Goal: Transaction & Acquisition: Purchase product/service

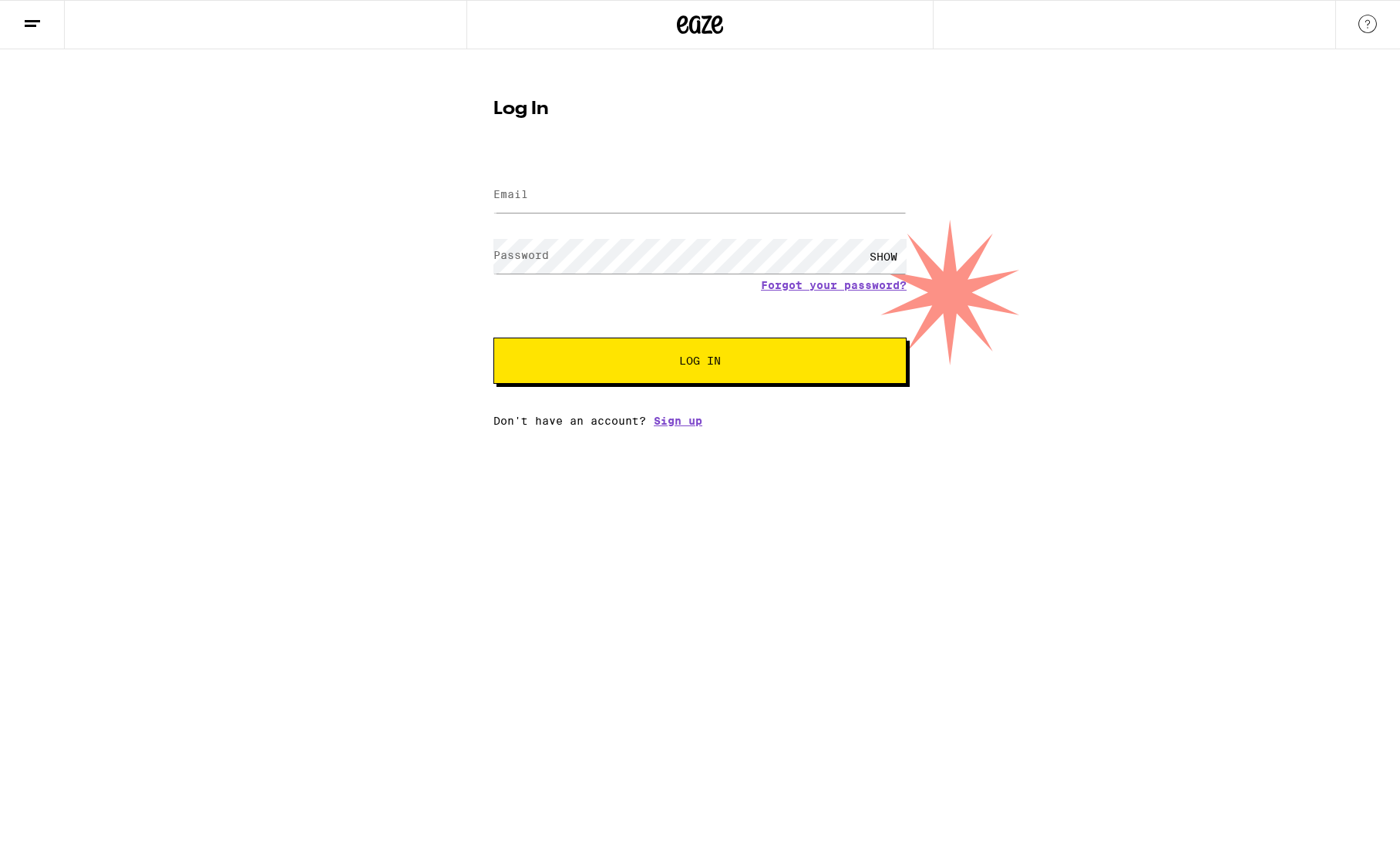
drag, startPoint x: 576, startPoint y: 235, endPoint x: 562, endPoint y: 196, distance: 41.4
click at [575, 229] on form "Email Email Password Password SHOW Forgot your password? Log In" at bounding box center [700, 270] width 414 height 226
drag, startPoint x: 556, startPoint y: 177, endPoint x: 541, endPoint y: 188, distance: 18.6
click at [555, 177] on div at bounding box center [700, 196] width 414 height 46
click at [541, 200] on input "Email" at bounding box center [700, 195] width 414 height 34
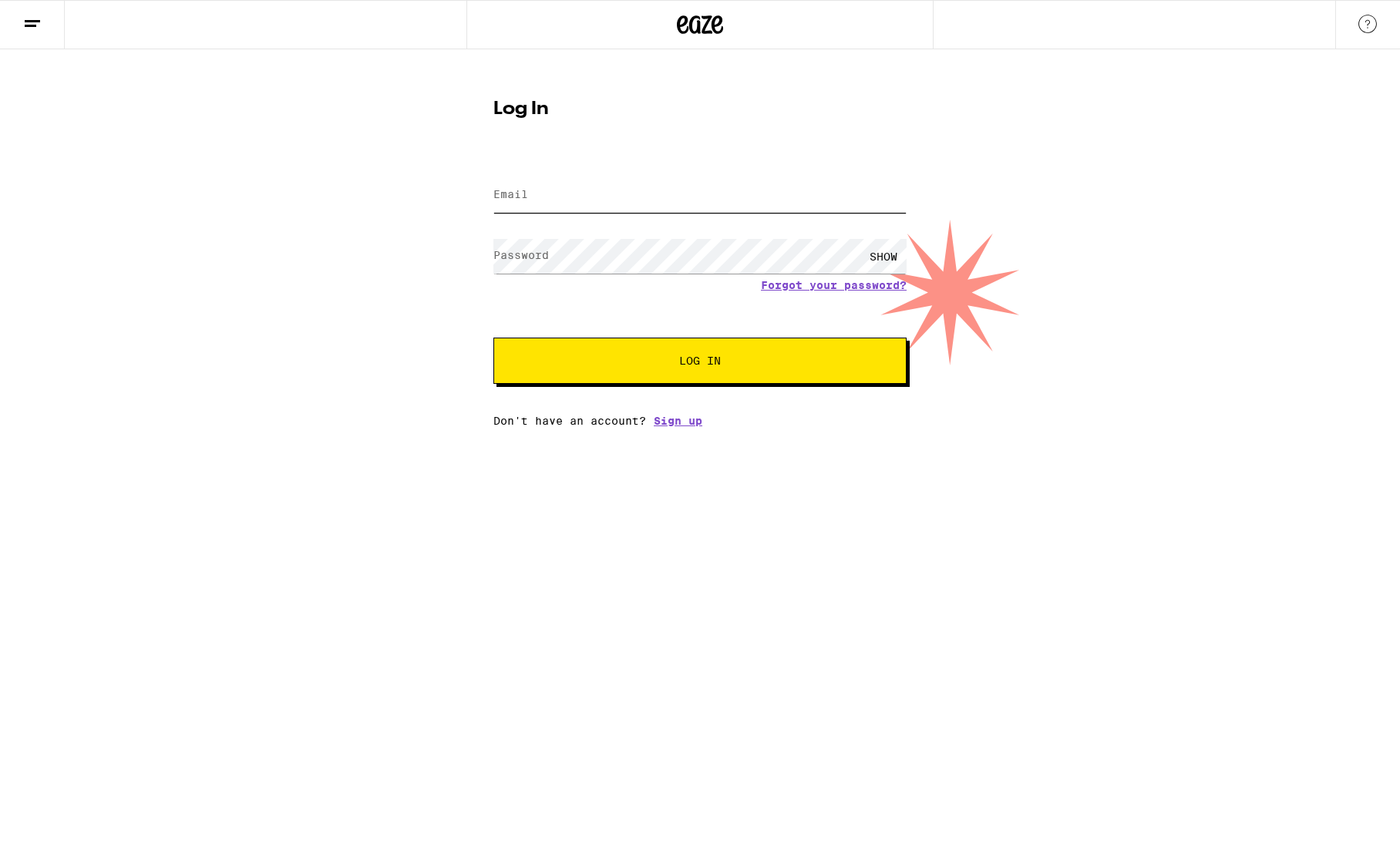
type input "[EMAIL_ADDRESS][DOMAIN_NAME]"
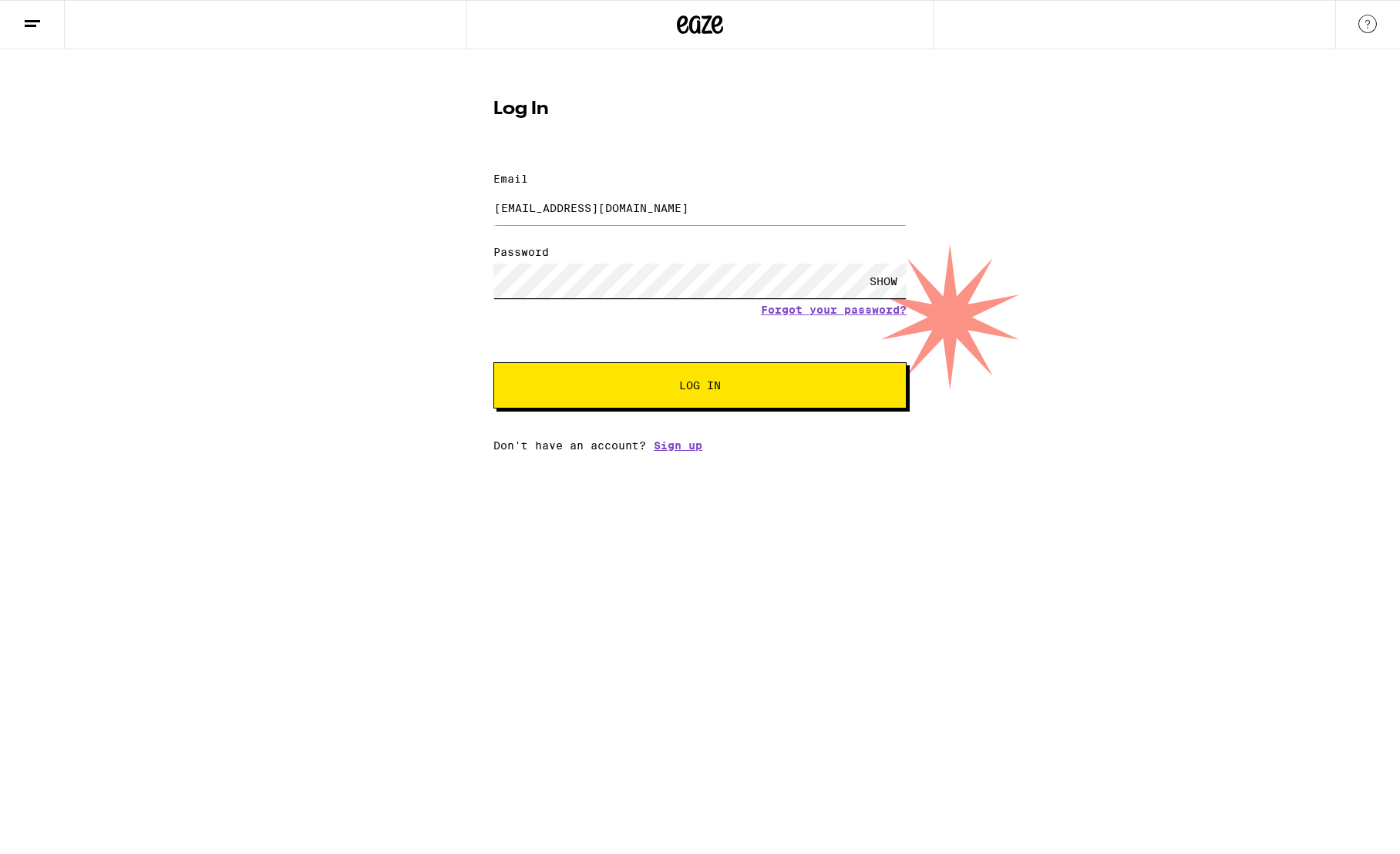
click at [494, 362] on button "Log In" at bounding box center [700, 385] width 414 height 46
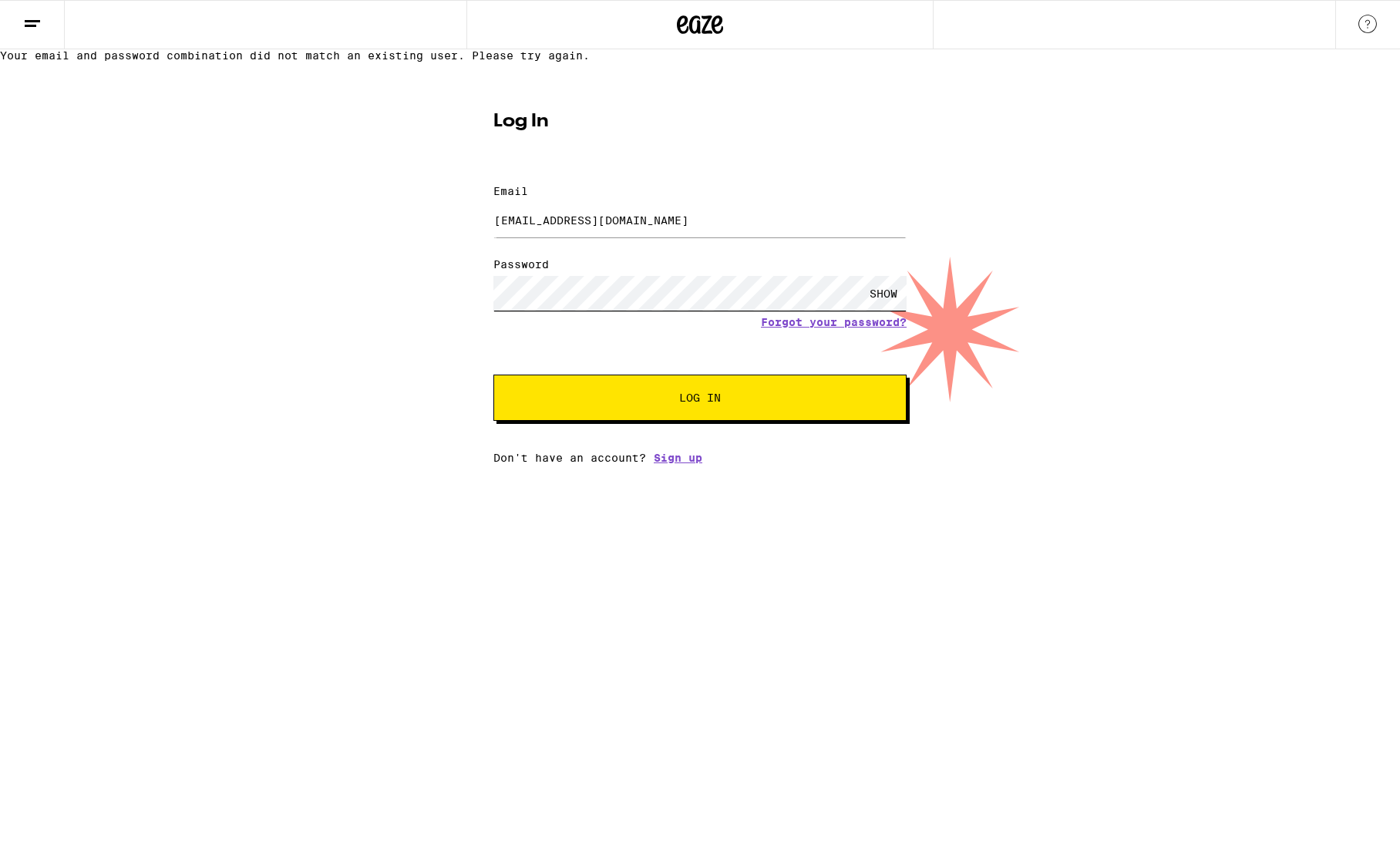
click at [494, 374] on button "Log In" at bounding box center [700, 397] width 414 height 46
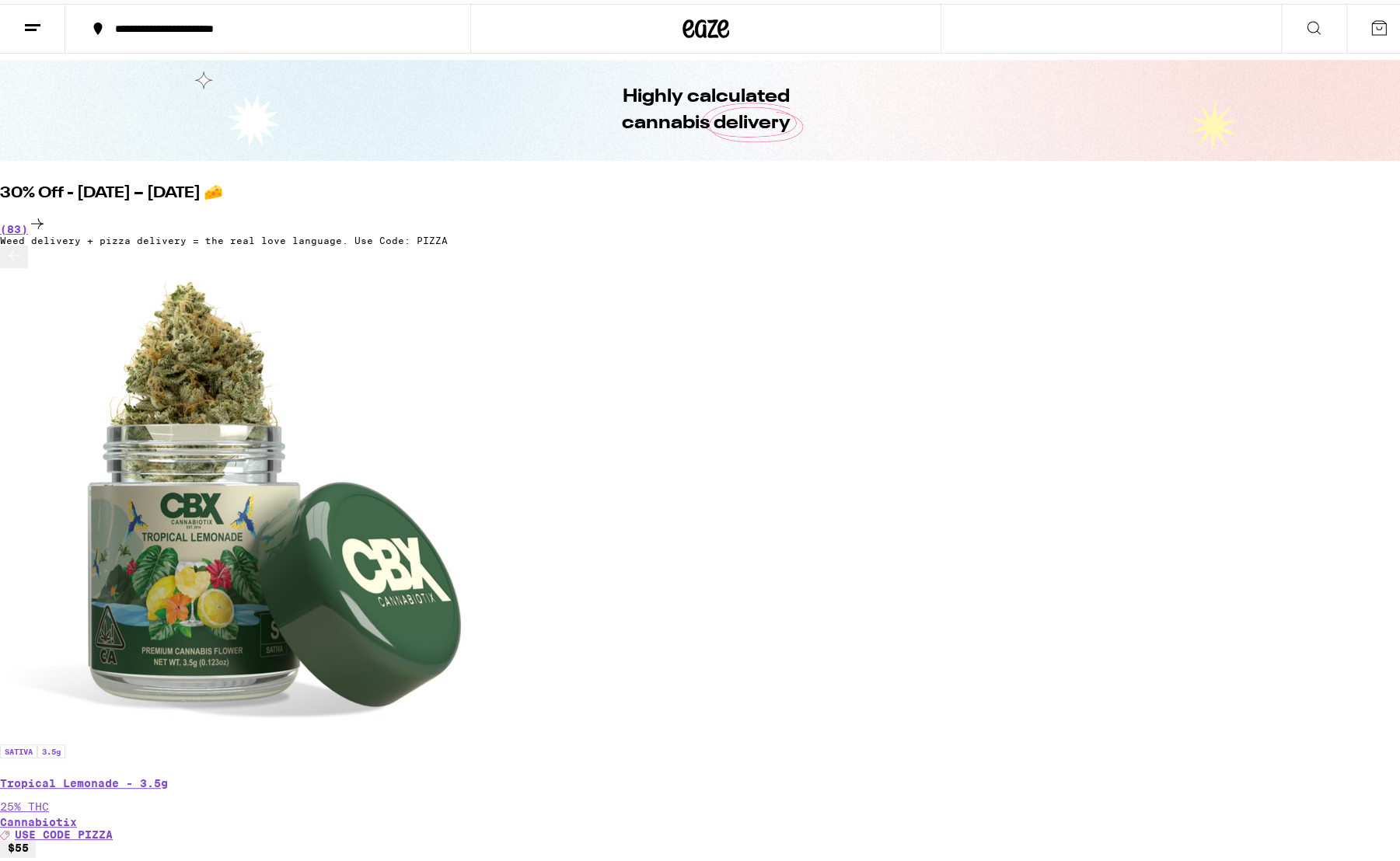
scroll to position [78, 0]
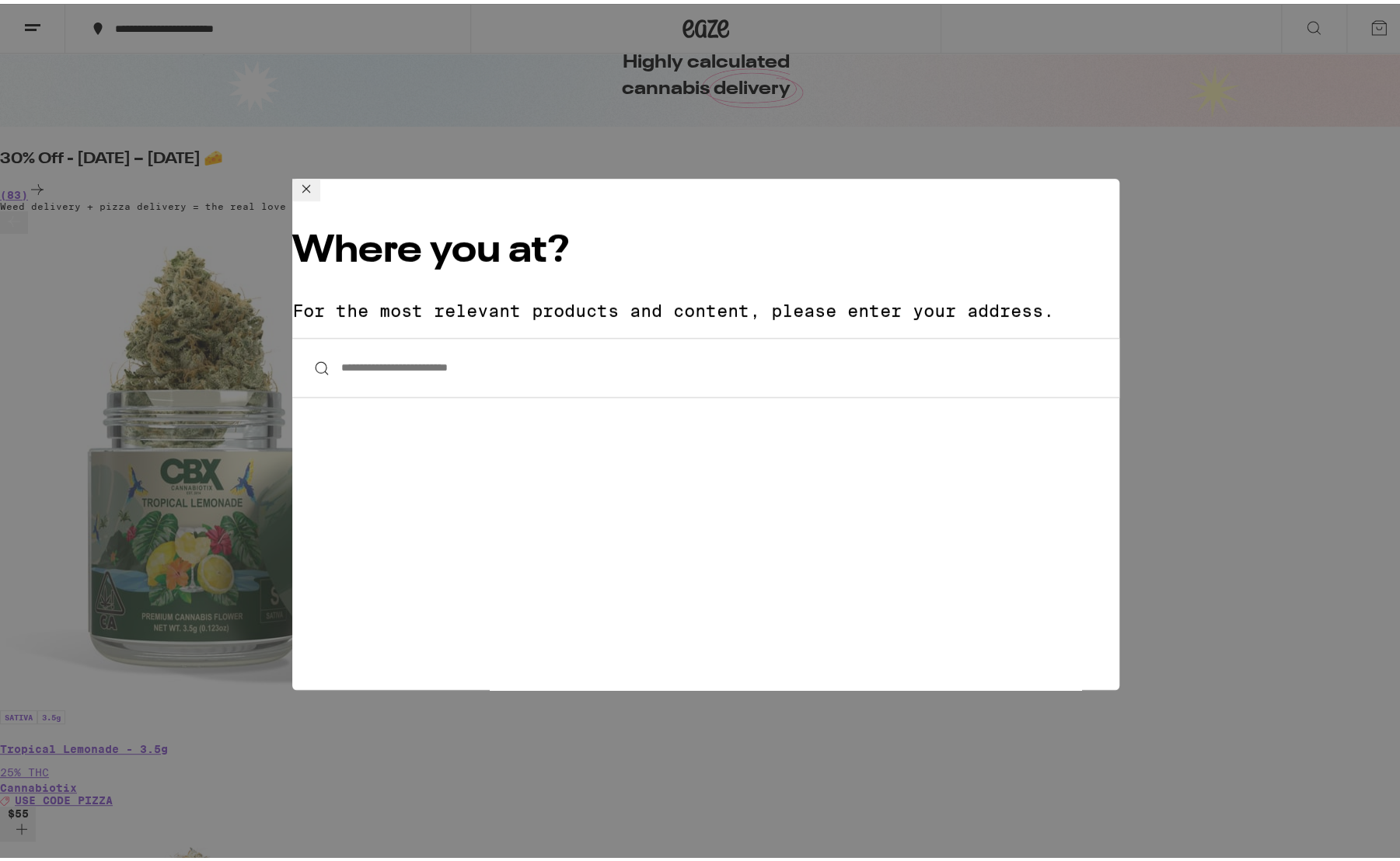
click at [316, 195] on icon at bounding box center [305, 184] width 18 height 18
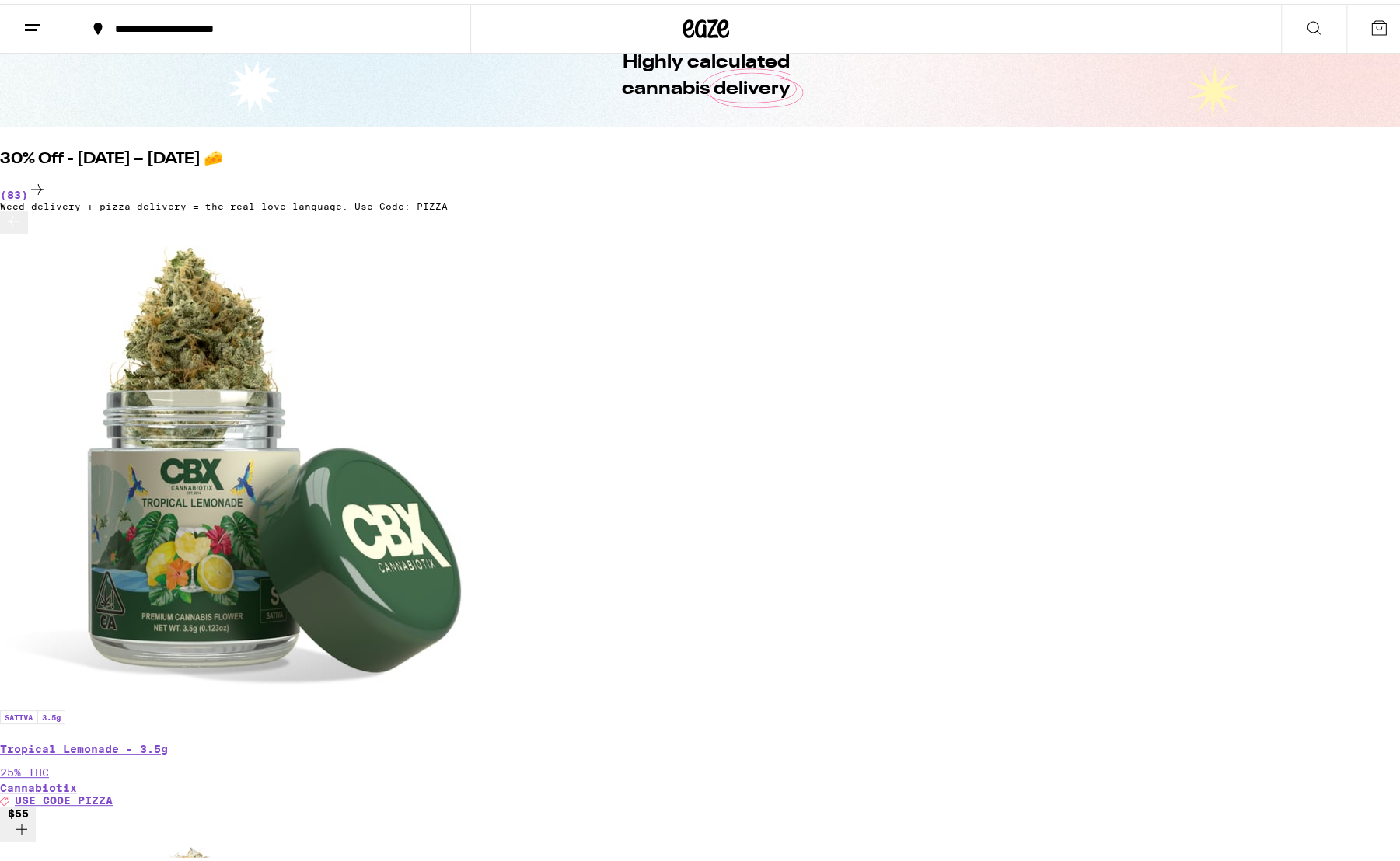
click at [1353, 38] on button at bounding box center [1379, 25] width 65 height 48
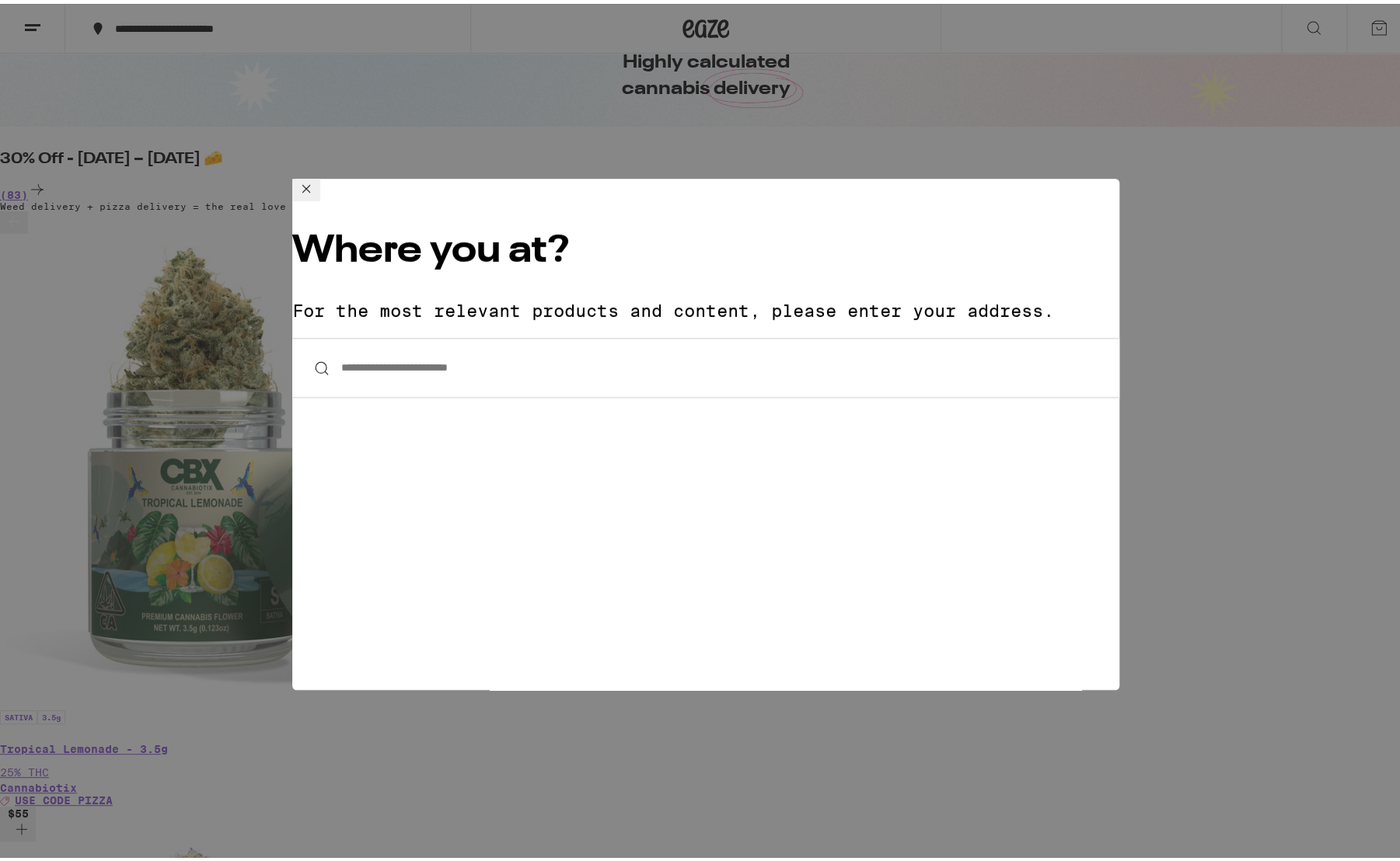
click at [310, 189] on icon at bounding box center [306, 185] width 8 height 8
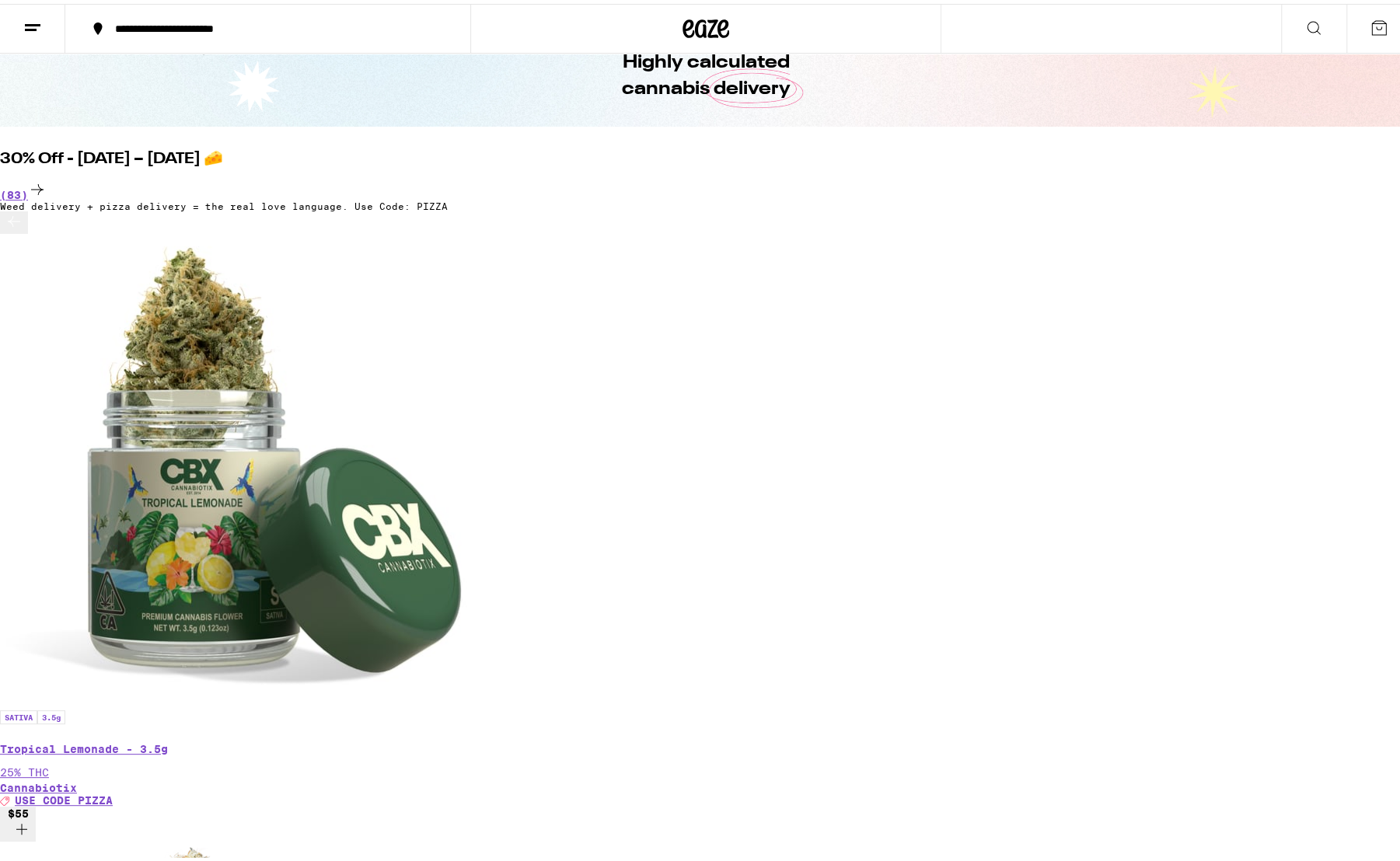
click at [34, 32] on icon at bounding box center [32, 23] width 18 height 18
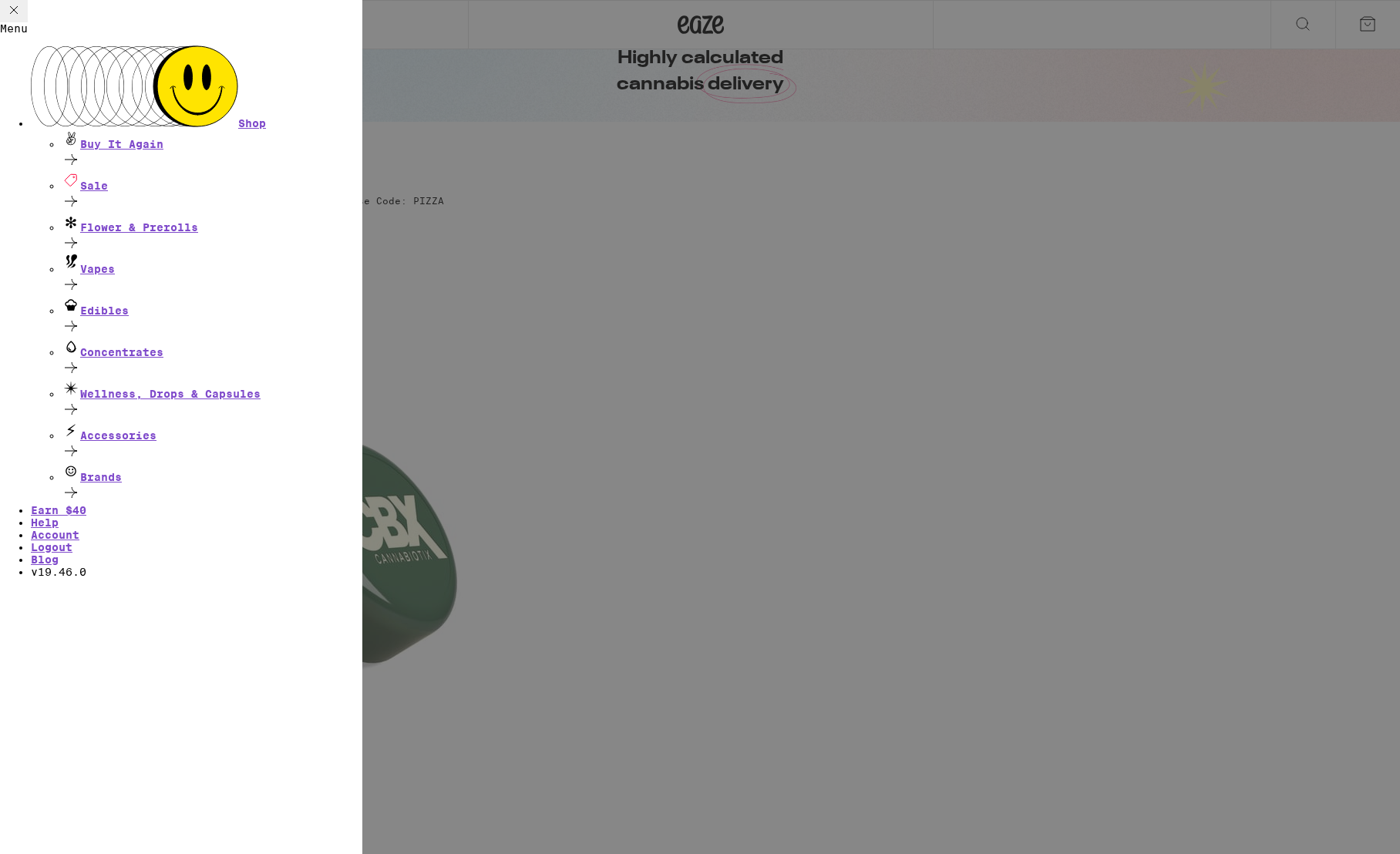
click at [472, 41] on div "Menu Shop Buy It Again Sale Flower & Prerolls Vapes Edibles Concentrates Wellne…" at bounding box center [700, 427] width 1400 height 854
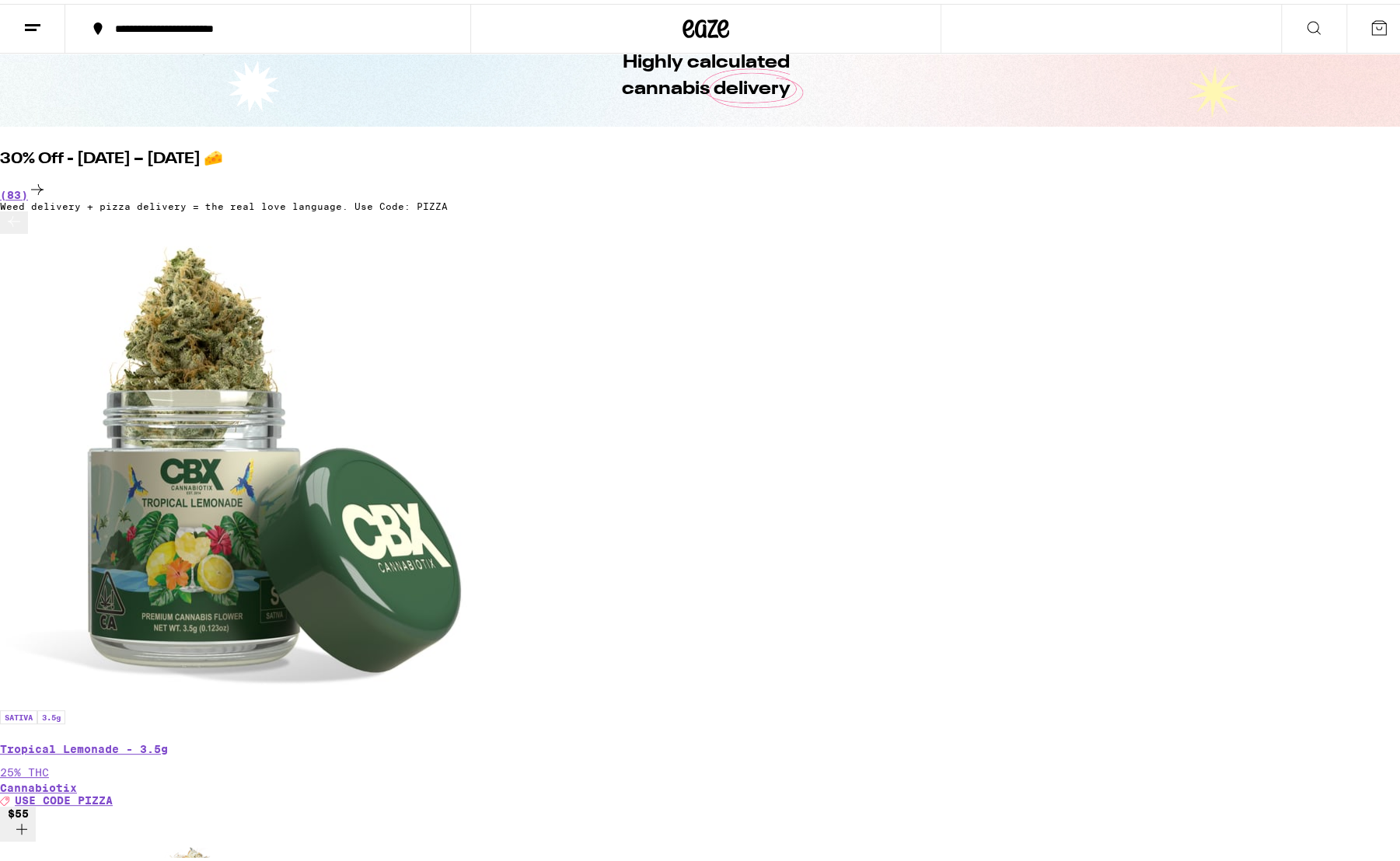
click at [217, 26] on div "**********" at bounding box center [275, 24] width 337 height 11
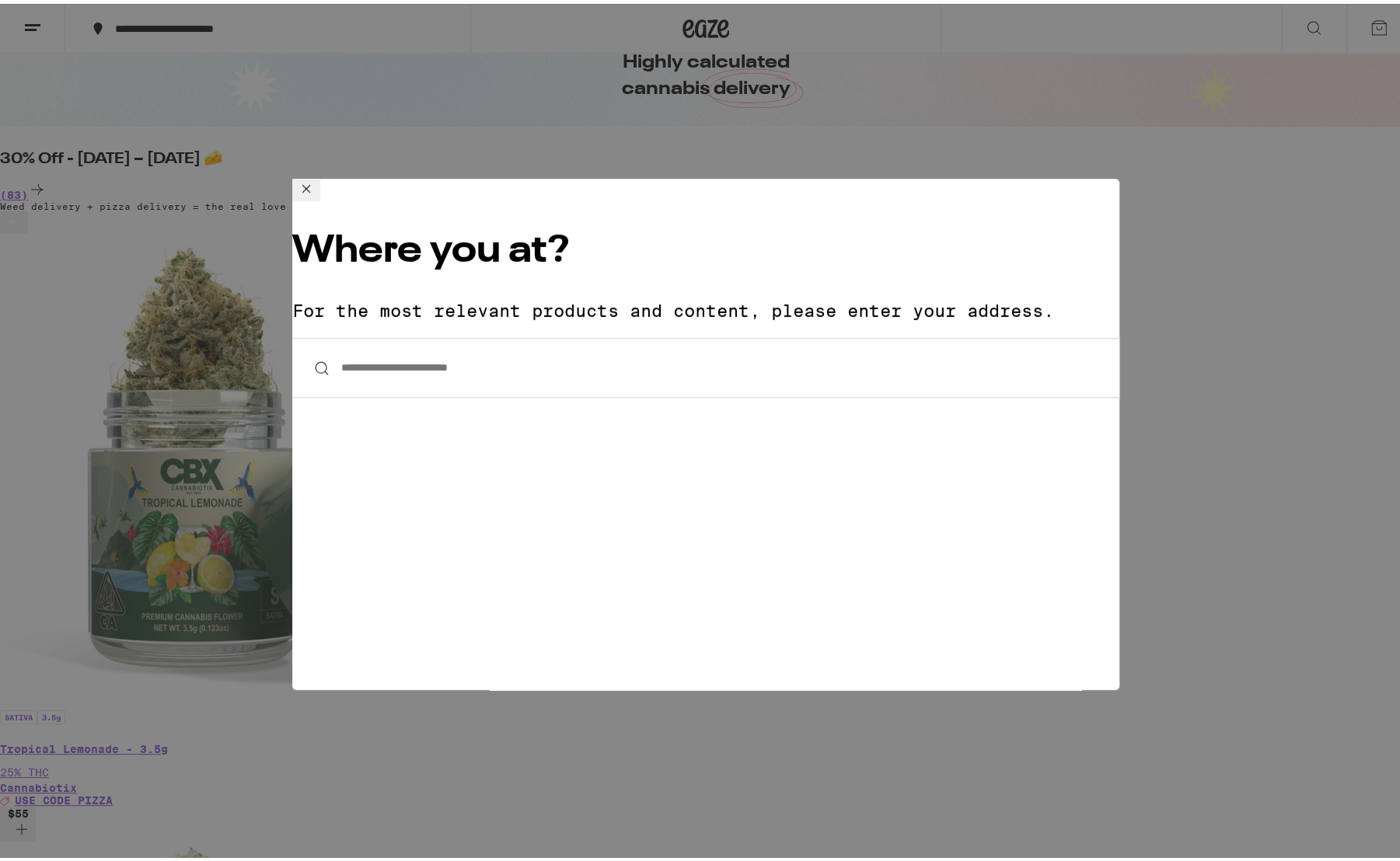
click at [456, 334] on input "**********" at bounding box center [706, 364] width 827 height 60
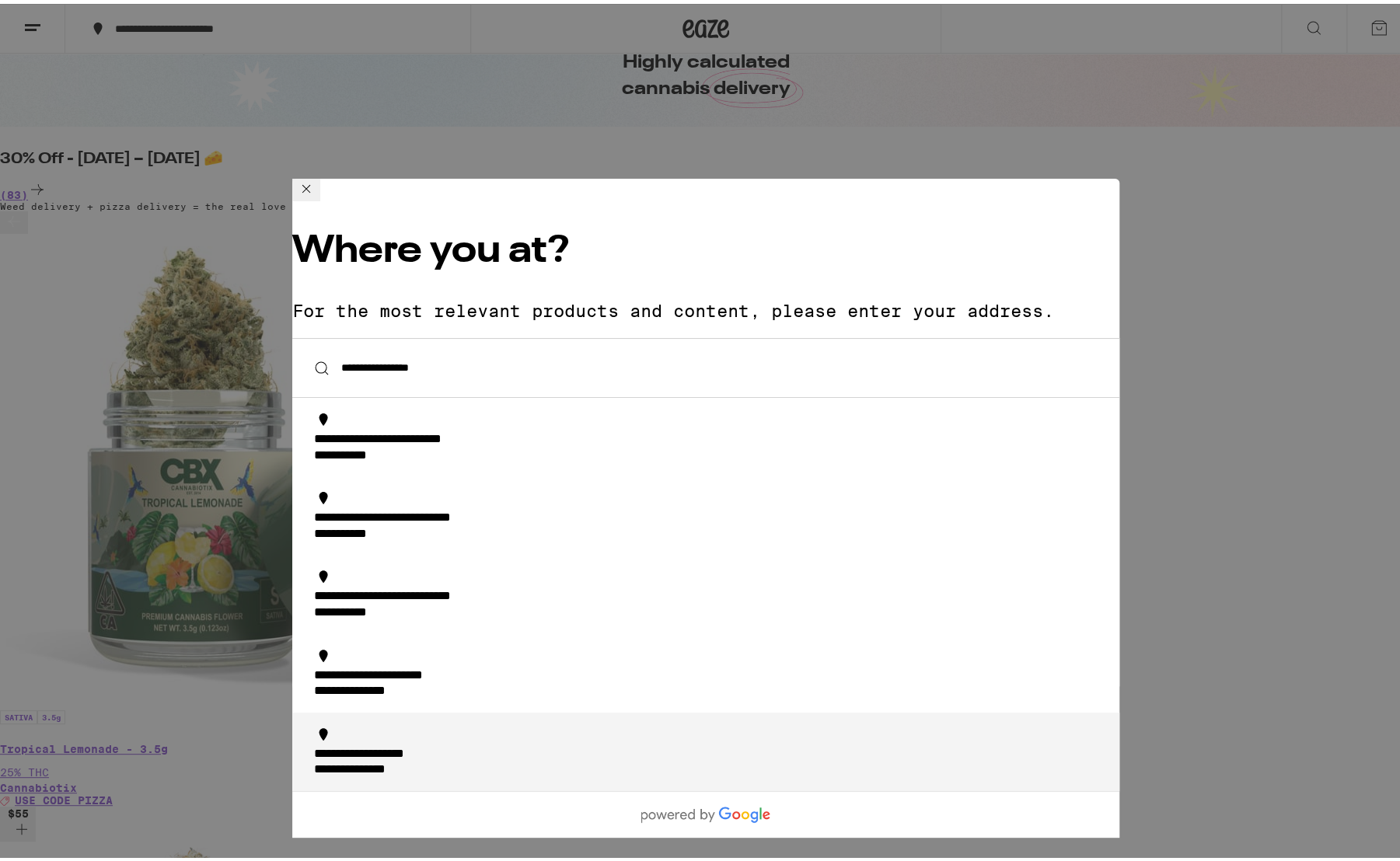
click at [430, 744] on div "**********" at bounding box center [390, 751] width 152 height 16
type input "**********"
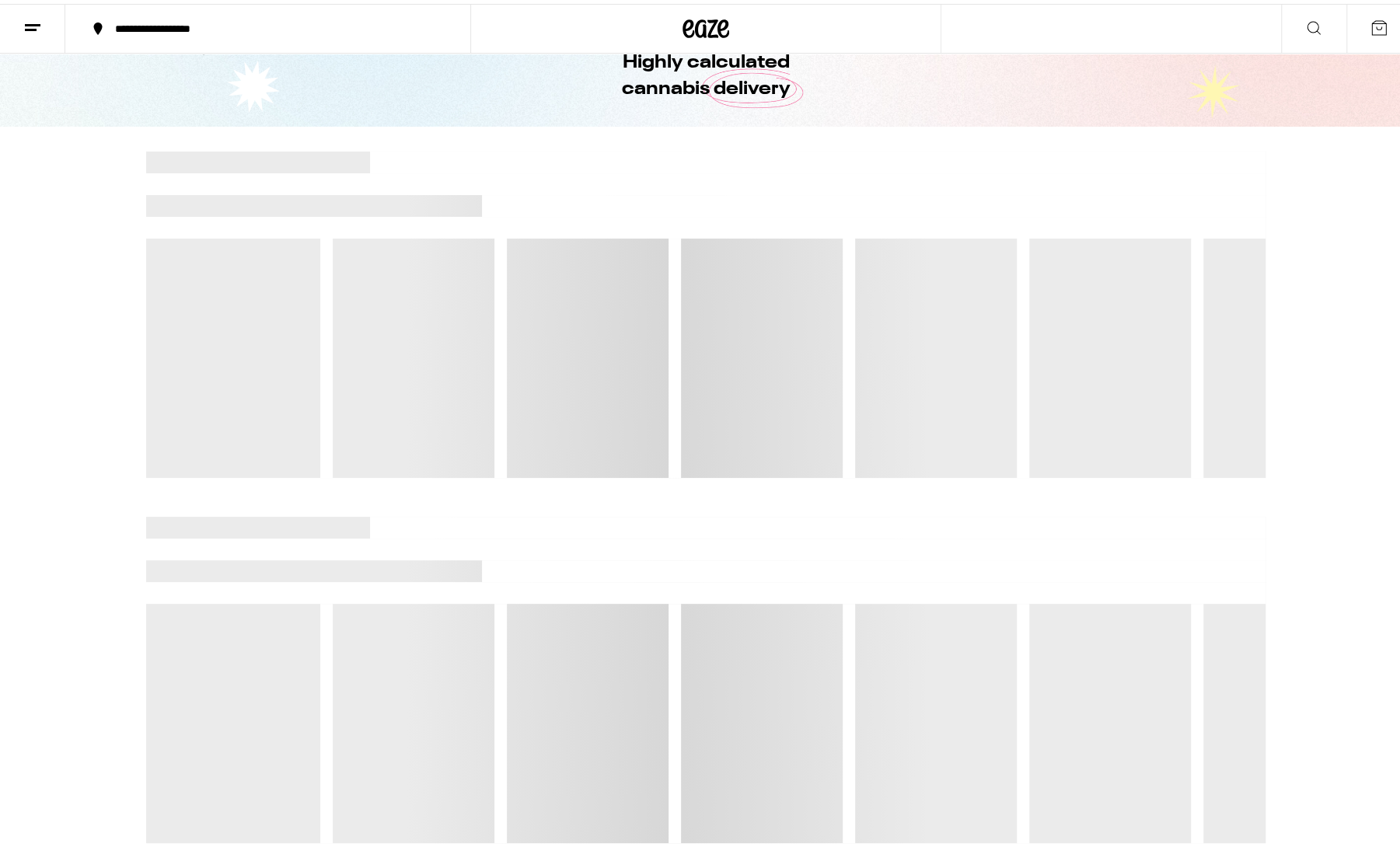
click at [218, 34] on button "**********" at bounding box center [268, 25] width 405 height 46
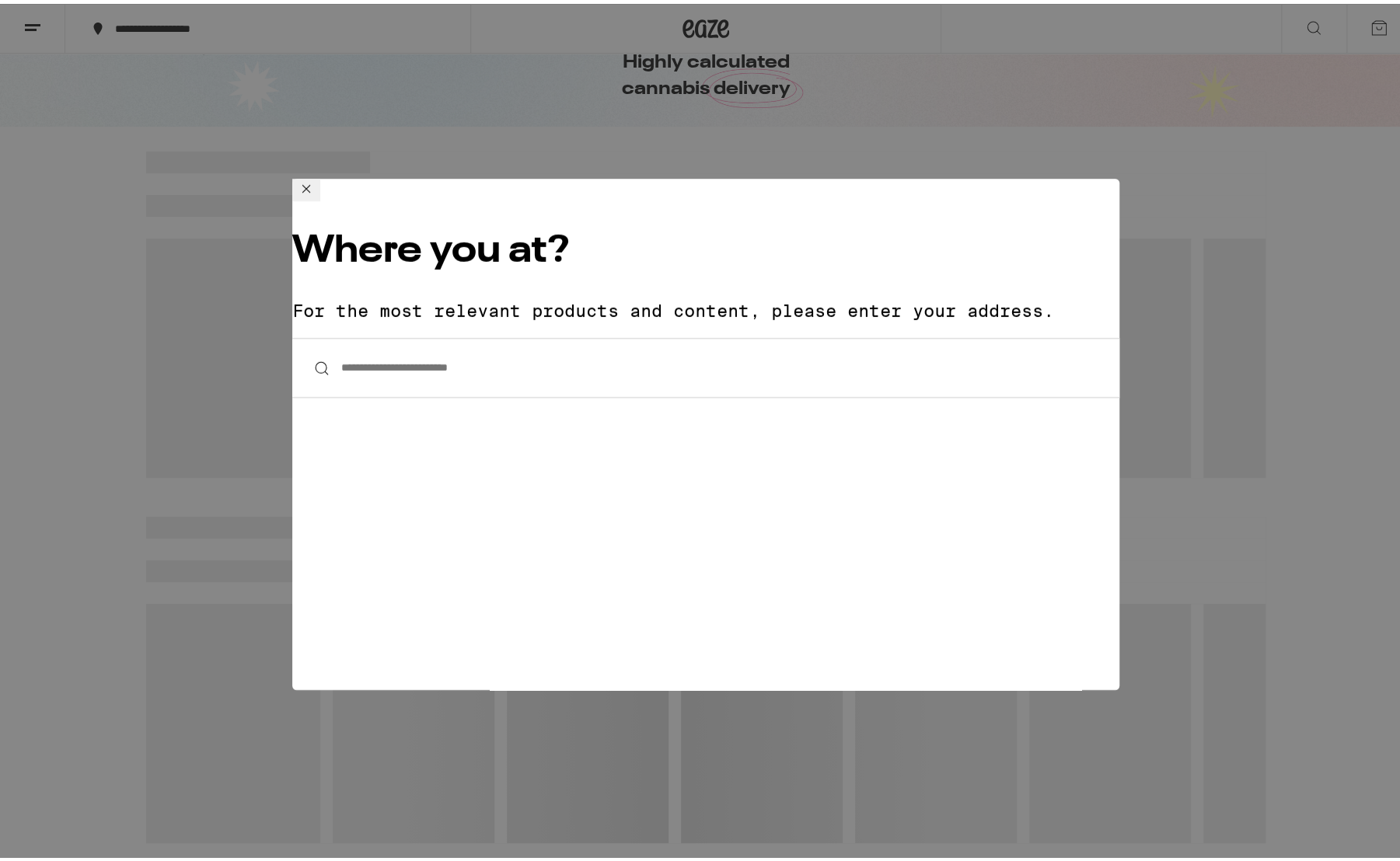
click at [321, 197] on button at bounding box center [306, 186] width 28 height 22
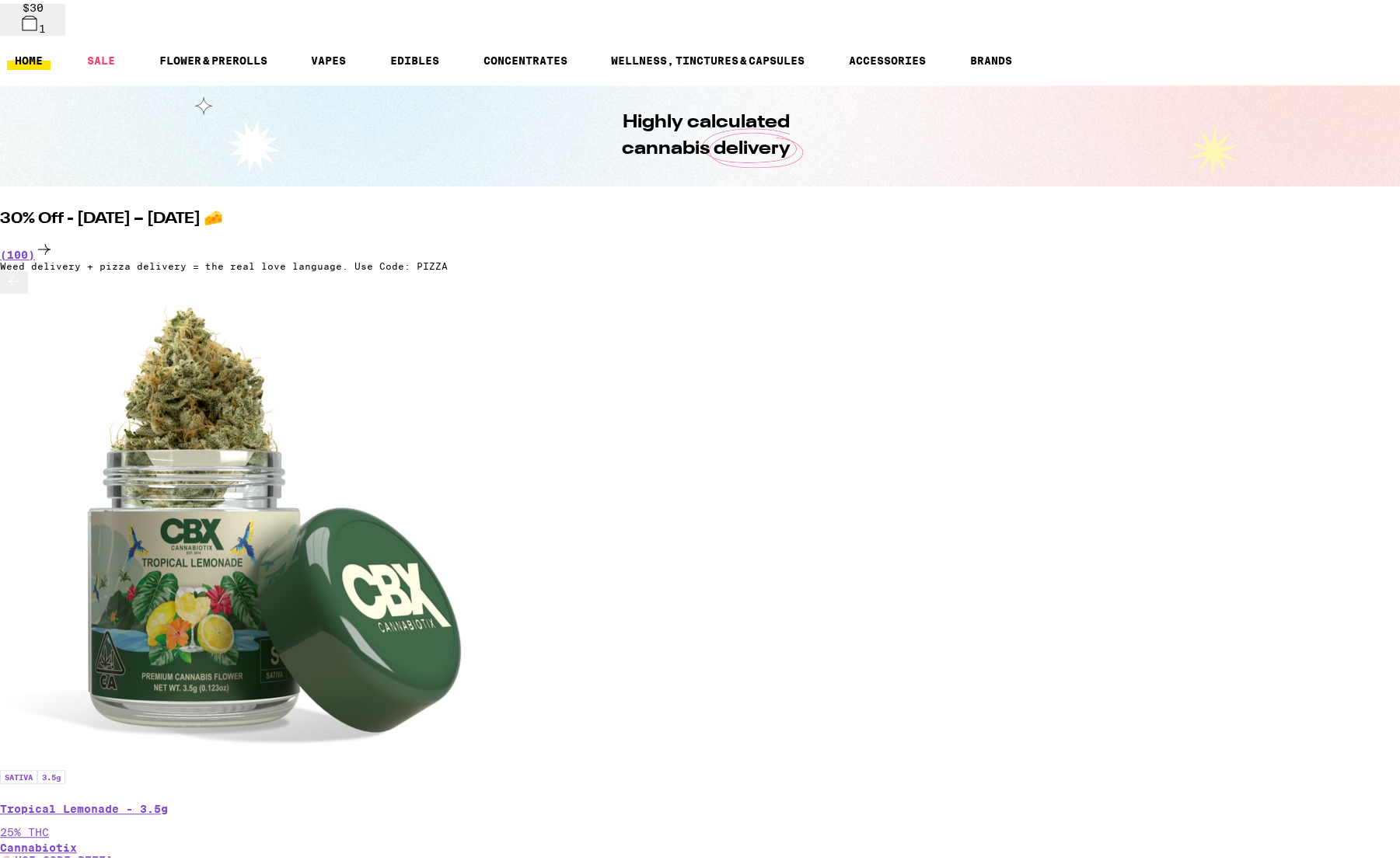
scroll to position [127, 0]
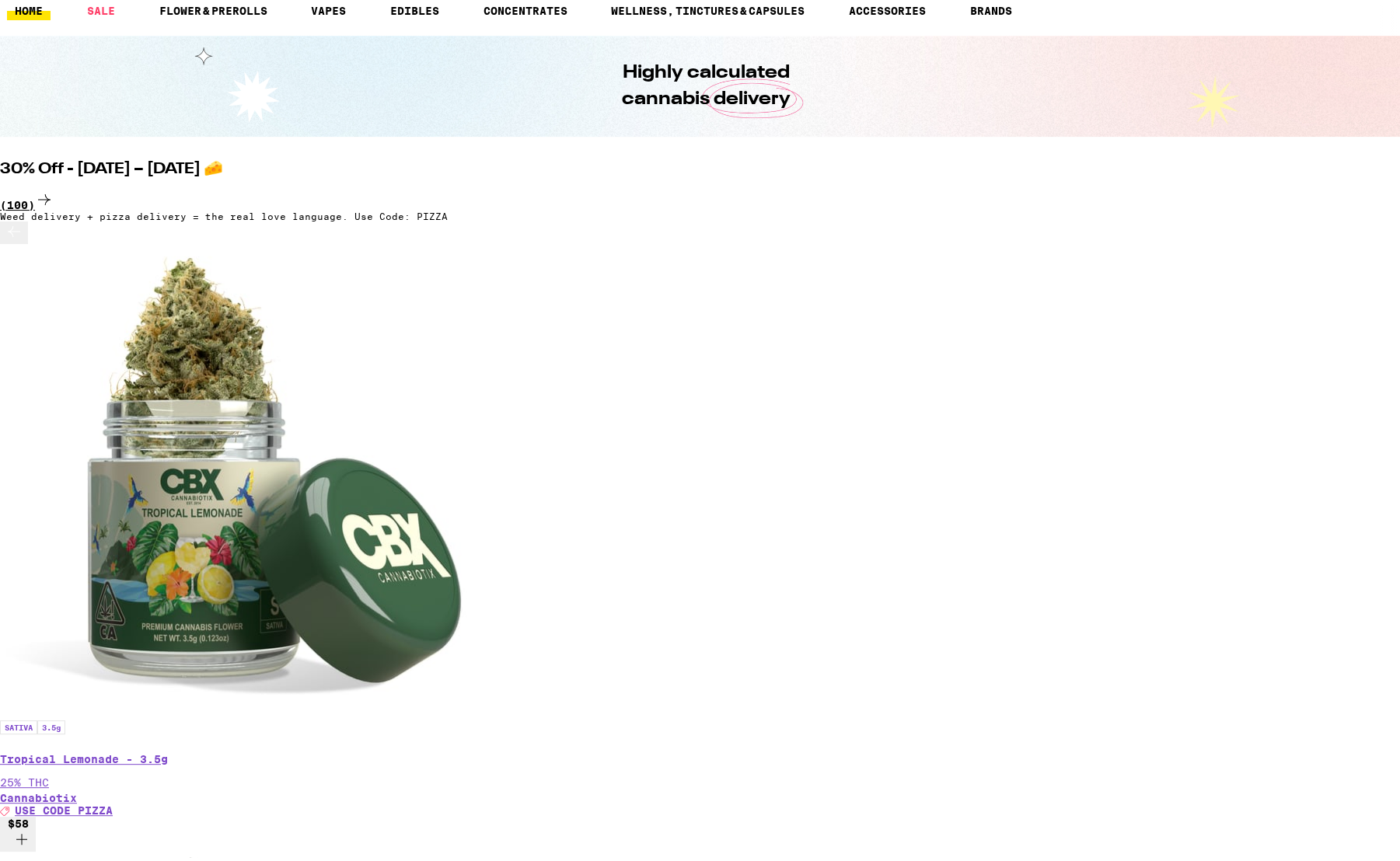
click at [1214, 187] on div "(100)" at bounding box center [706, 197] width 1412 height 21
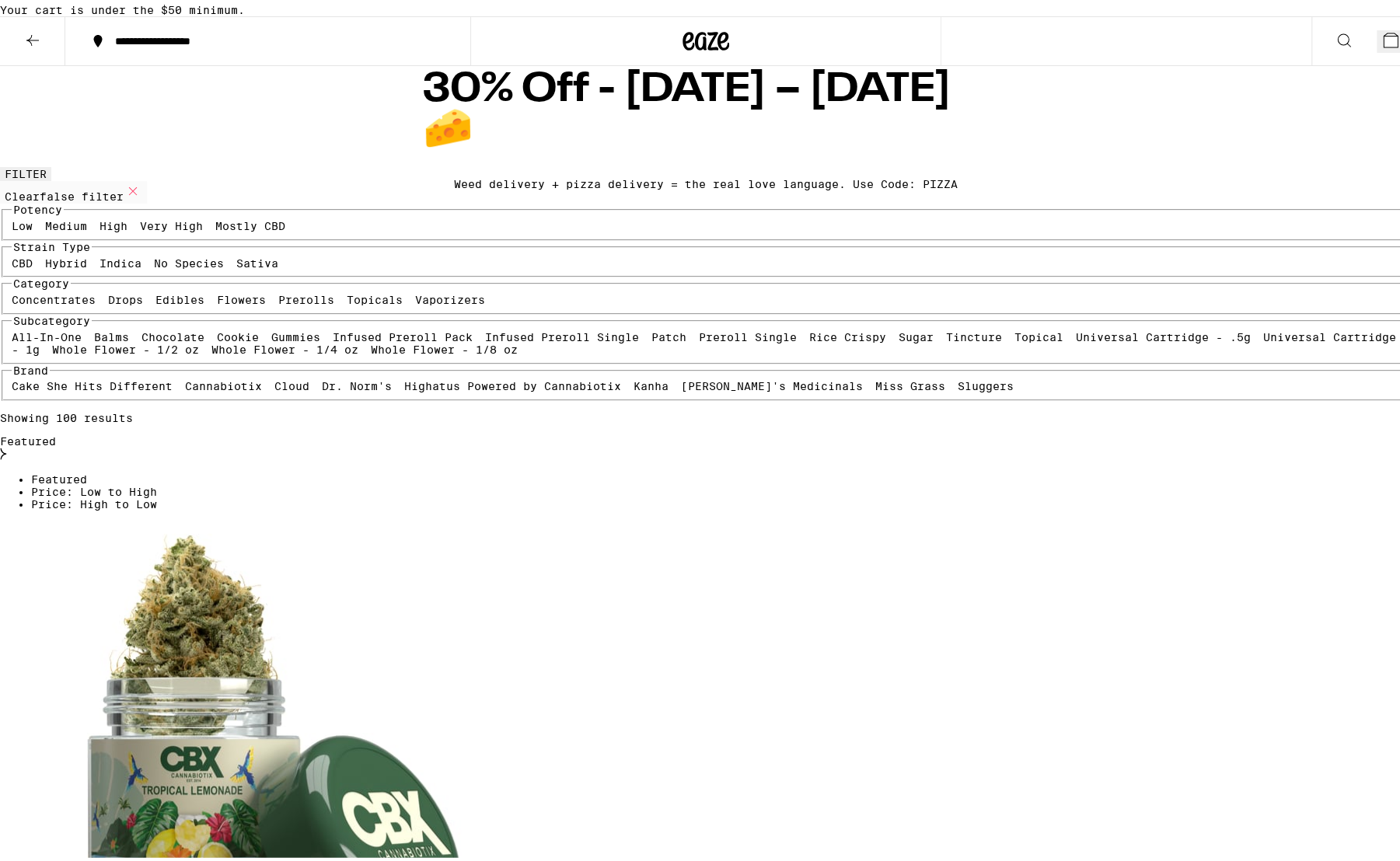
click at [40, 46] on icon at bounding box center [32, 36] width 18 height 18
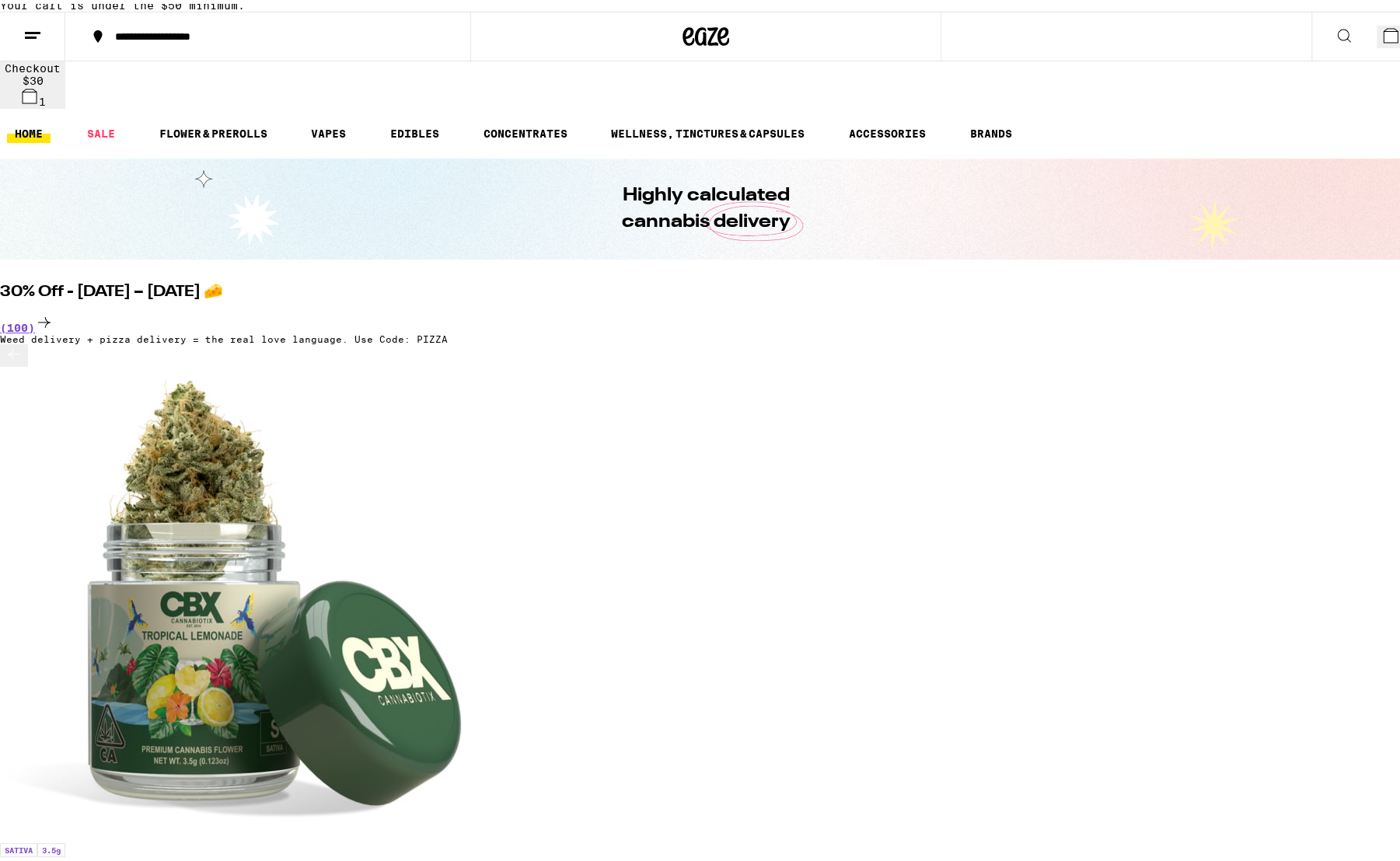
scroll to position [108, 0]
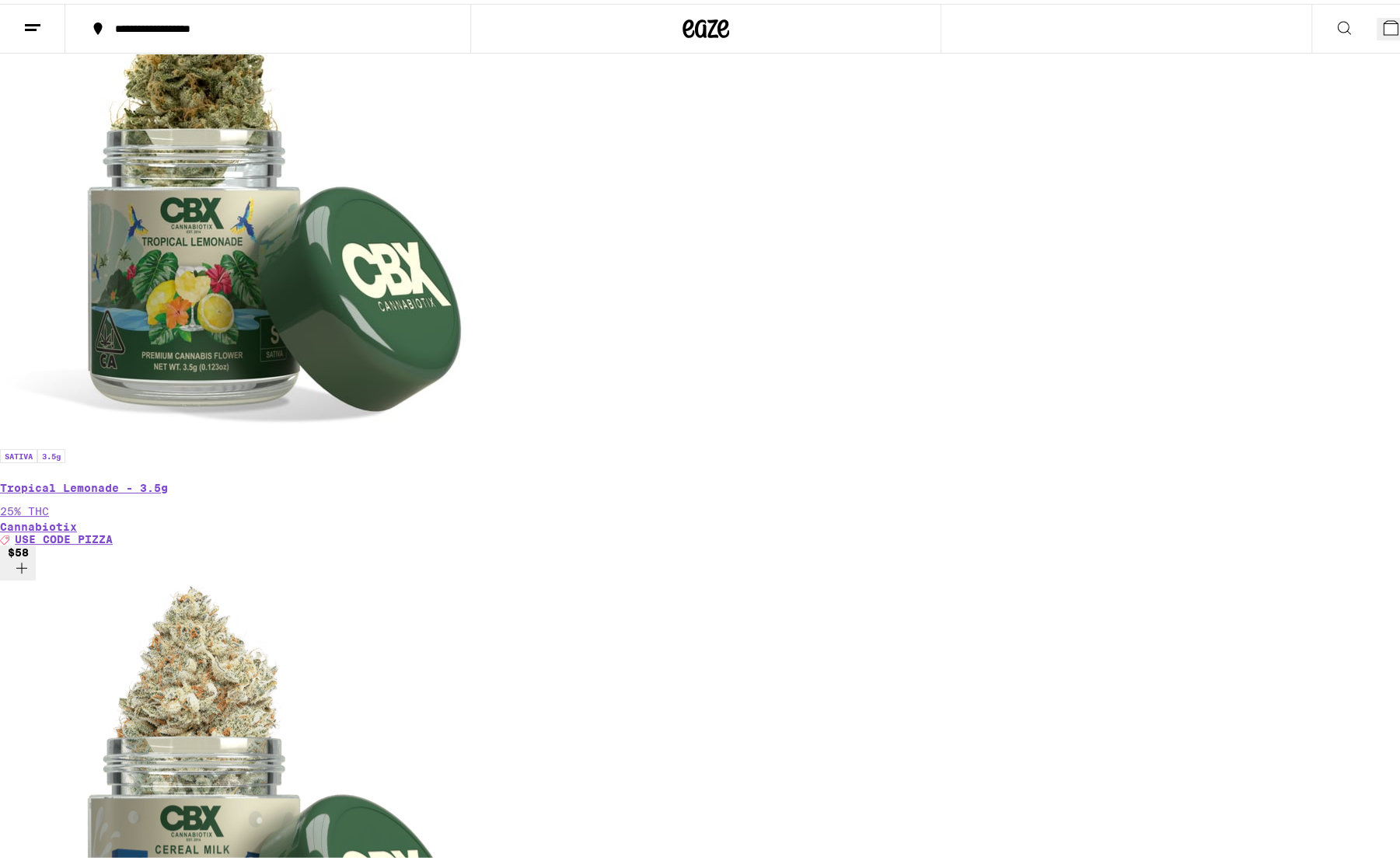
scroll to position [494, 0]
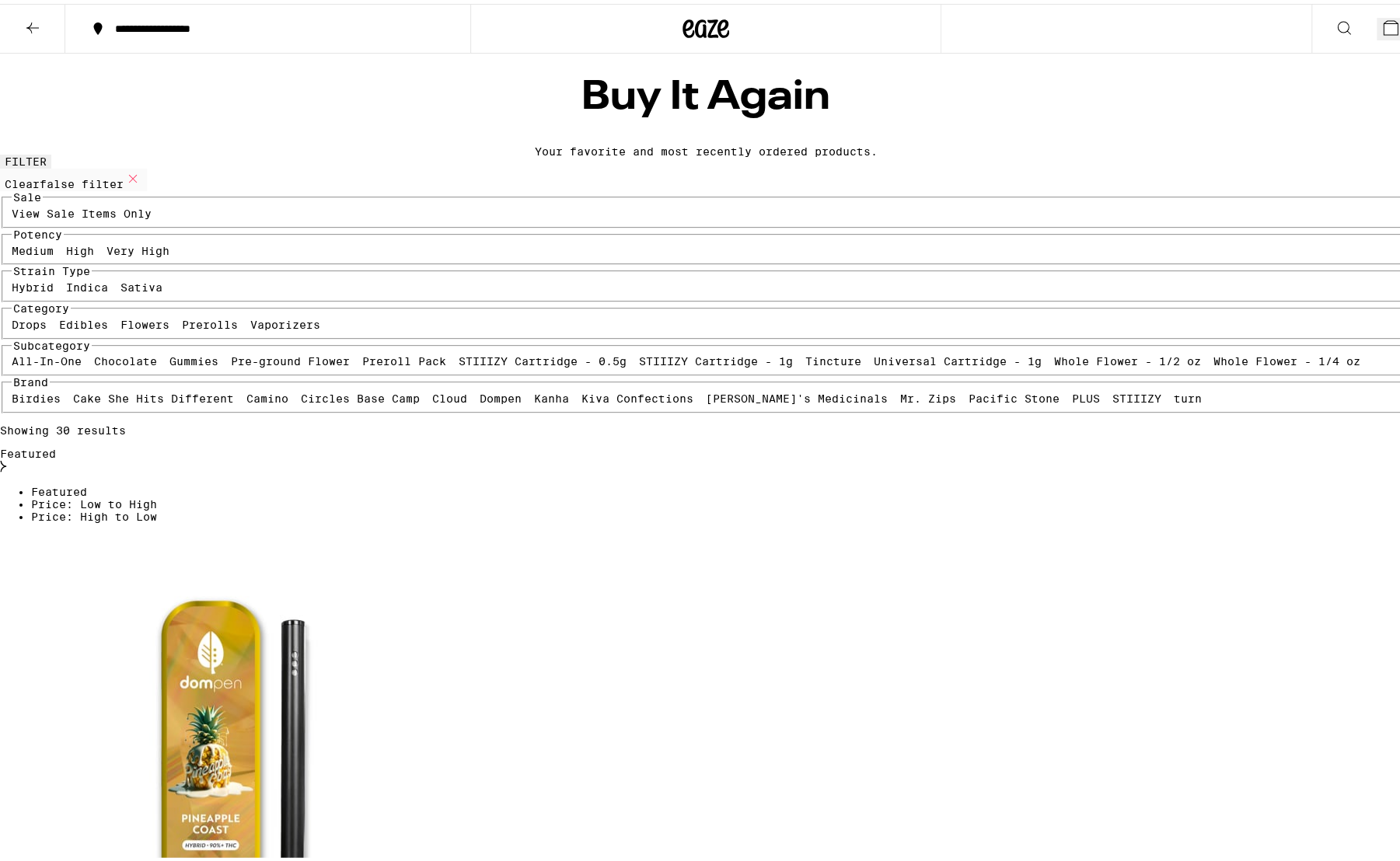
click at [1382, 16] on icon at bounding box center [1390, 23] width 18 height 18
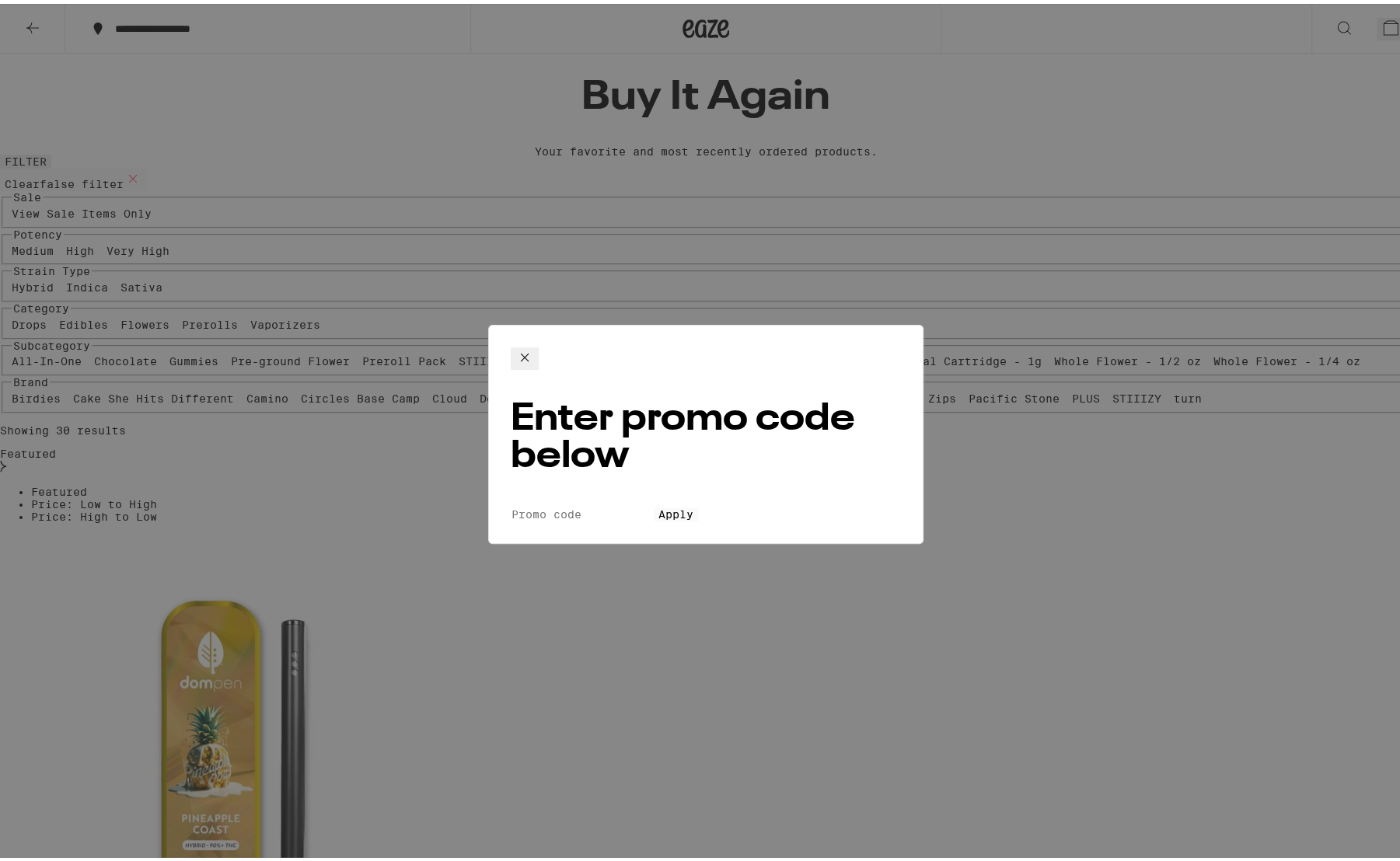
click at [572, 504] on input "Promo Code" at bounding box center [582, 510] width 143 height 14
type input "pizza"
click at [654, 504] on button "Apply" at bounding box center [676, 510] width 44 height 14
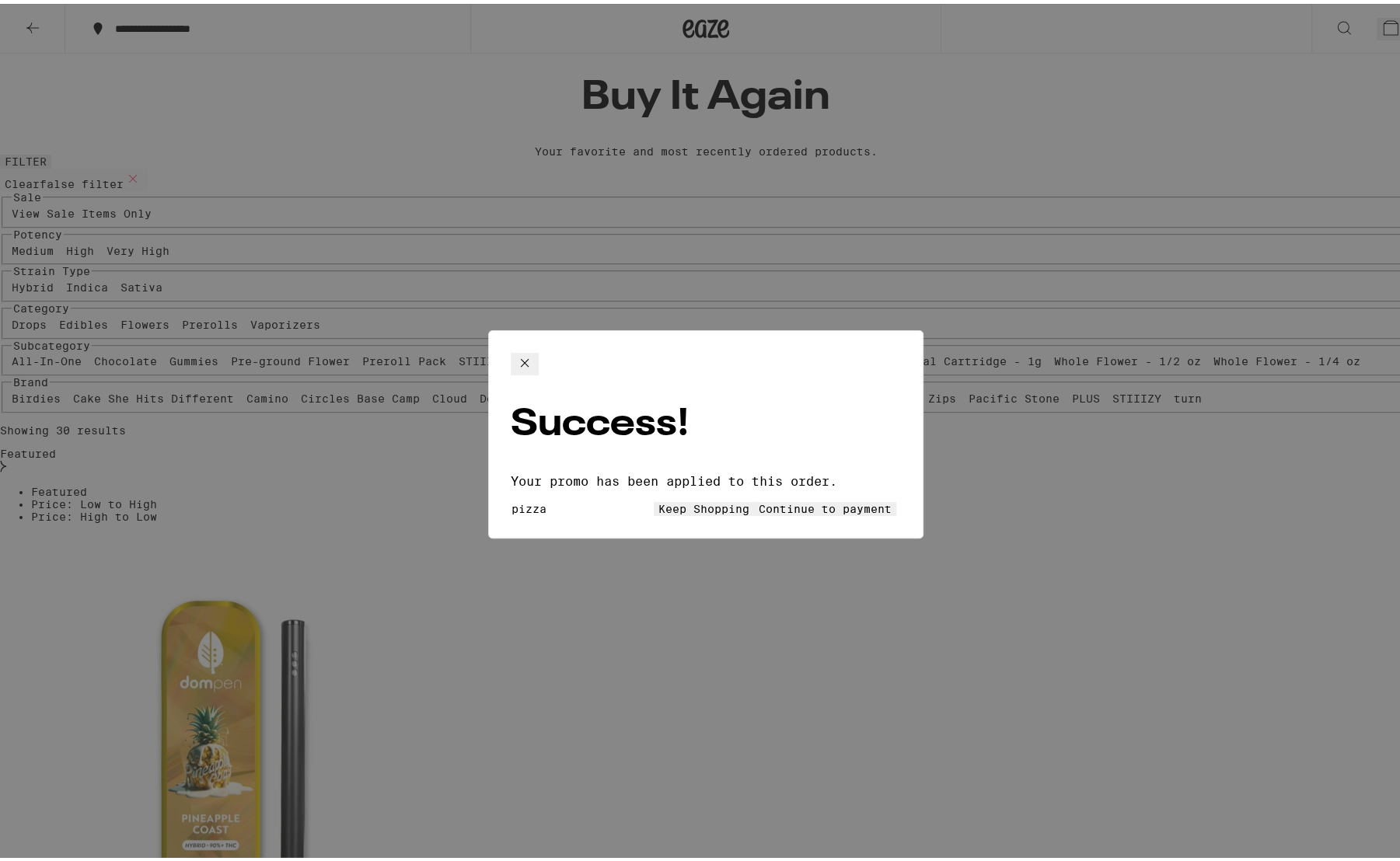
click at [823, 499] on span "Continue to payment" at bounding box center [825, 505] width 133 height 13
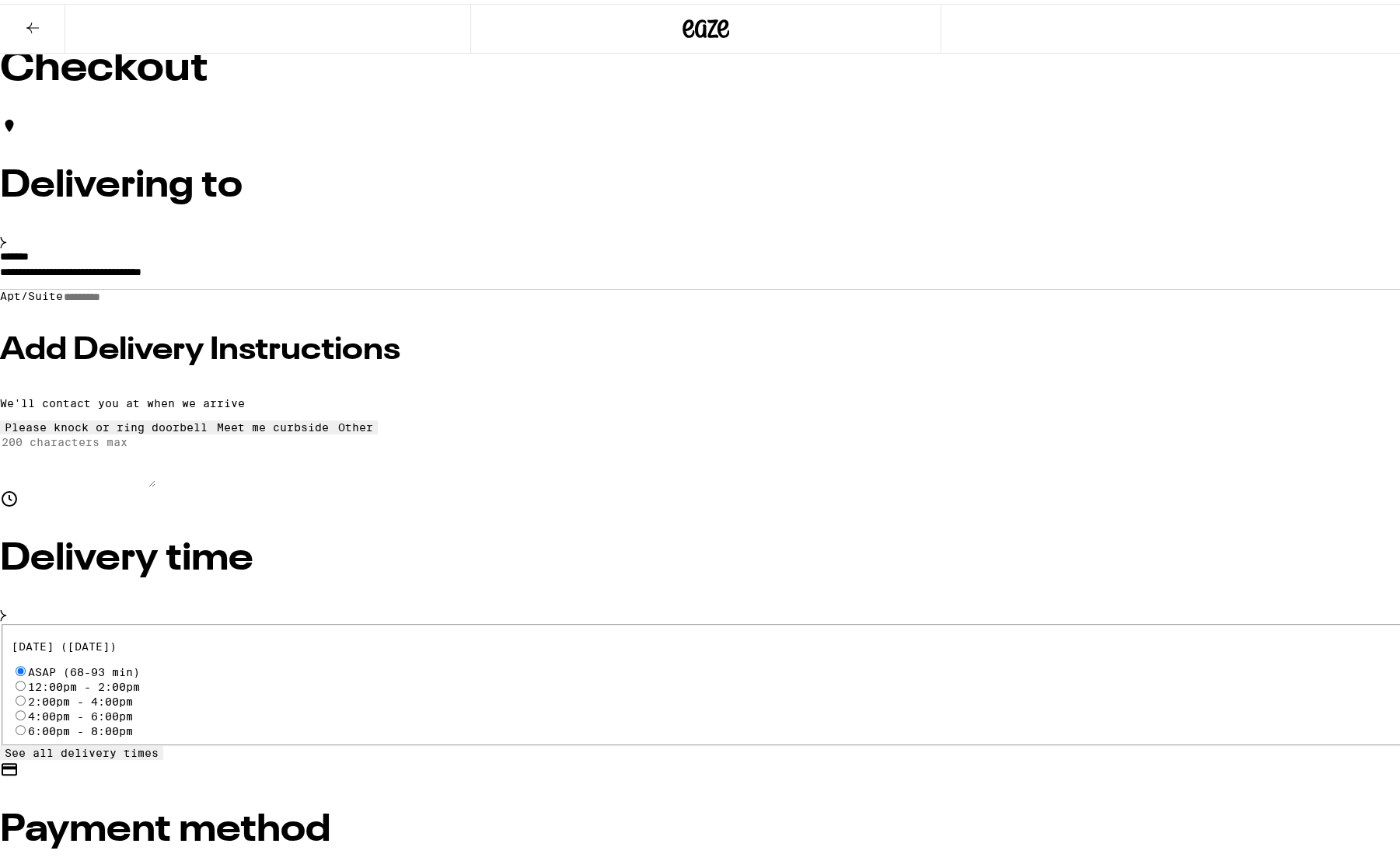
scroll to position [78, 0]
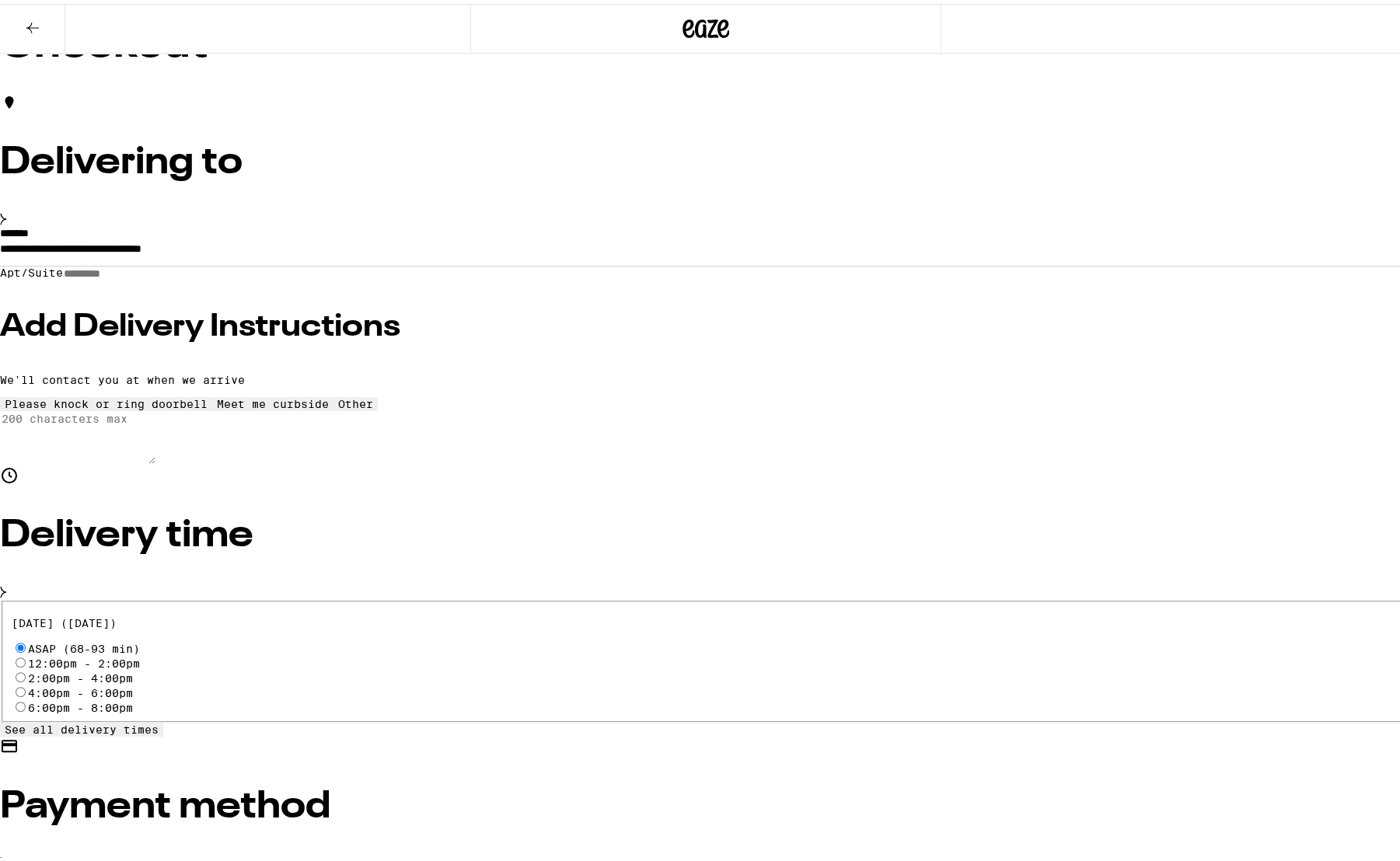
radio input "true"
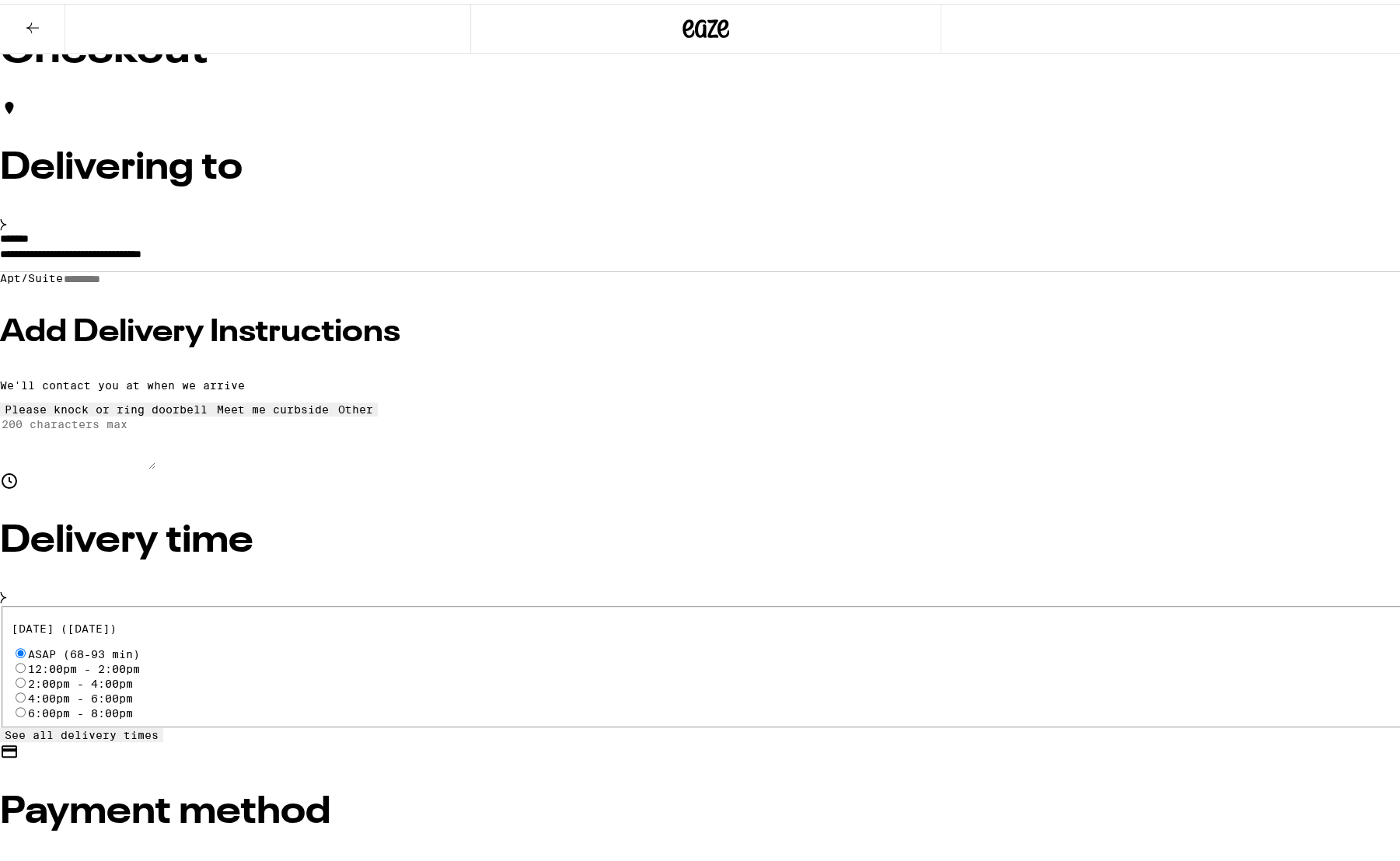
scroll to position [0, 0]
